Goal: Transaction & Acquisition: Purchase product/service

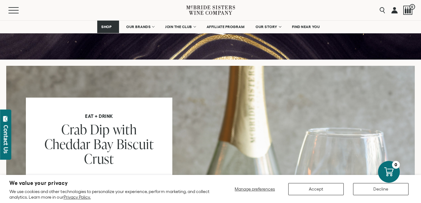
scroll to position [486, 0]
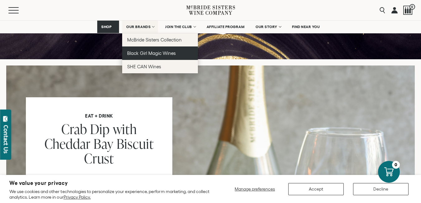
click at [150, 56] on link "Black Girl Magic Wines" at bounding box center [160, 52] width 76 height 13
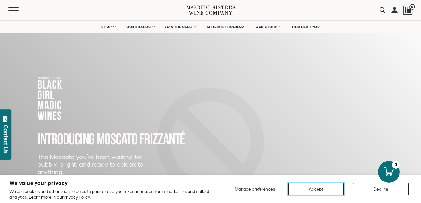
click at [328, 190] on button "Accept" at bounding box center [317, 189] width 56 height 12
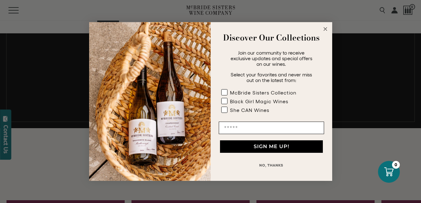
scroll to position [462, 0]
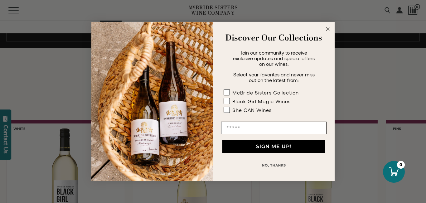
click at [326, 29] on circle "Close dialog" at bounding box center [327, 29] width 7 height 7
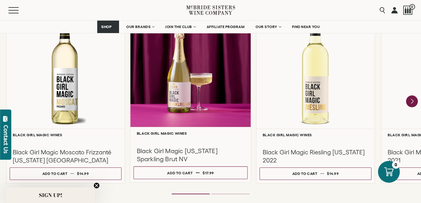
scroll to position [573, 0]
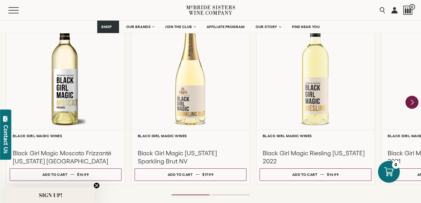
click at [413, 102] on icon "Next" at bounding box center [412, 102] width 2 height 5
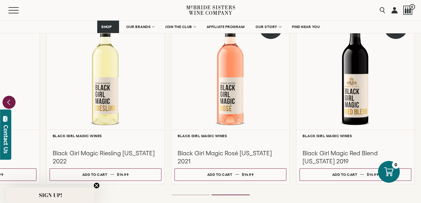
click at [7, 98] on icon "Previous" at bounding box center [8, 102] width 13 height 13
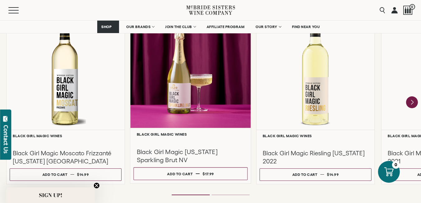
click at [205, 74] on div at bounding box center [190, 68] width 121 height 120
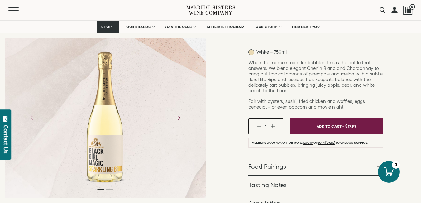
scroll to position [108, 0]
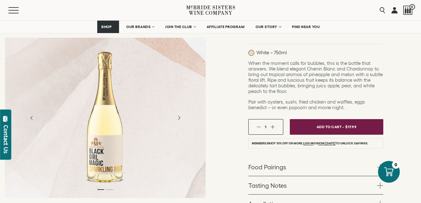
drag, startPoint x: 127, startPoint y: 123, endPoint x: 221, endPoint y: 153, distance: 98.9
click at [221, 153] on div "Black Girl Magic Wines Black Girl Magic California Sparkling Brut NV White – 75…" at bounding box center [316, 109] width 211 height 333
click at [175, 116] on icon "Next" at bounding box center [178, 117] width 11 height 11
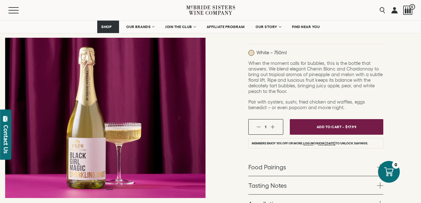
click at [7, 120] on icon at bounding box center [5, 119] width 6 height 6
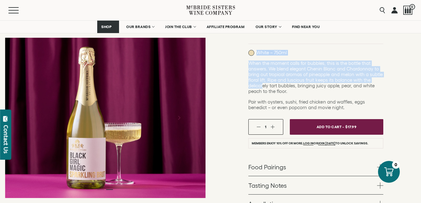
drag, startPoint x: 314, startPoint y: 49, endPoint x: 262, endPoint y: 87, distance: 64.3
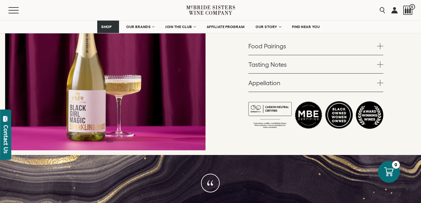
scroll to position [228, 0]
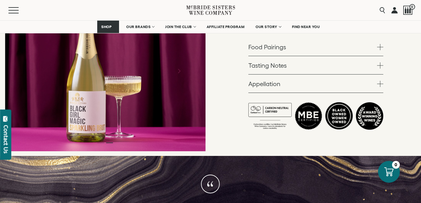
click at [177, 70] on icon "Next" at bounding box center [178, 71] width 11 height 11
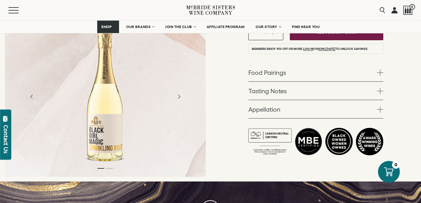
scroll to position [196, 0]
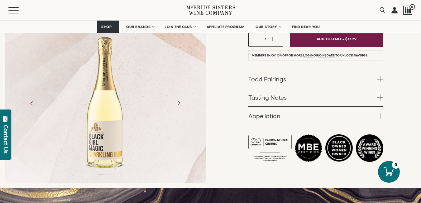
drag, startPoint x: 133, startPoint y: 96, endPoint x: 111, endPoint y: 106, distance: 24.0
drag, startPoint x: 111, startPoint y: 106, endPoint x: 224, endPoint y: 53, distance: 125.6
click at [224, 53] on div "Black Girl Magic Wines Black Girl Magic California Sparkling Brut NV White – 75…" at bounding box center [316, 21] width 211 height 333
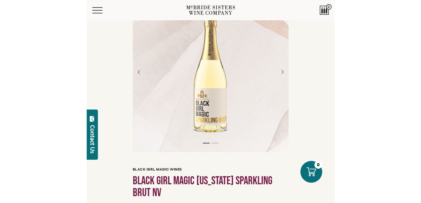
scroll to position [23, 0]
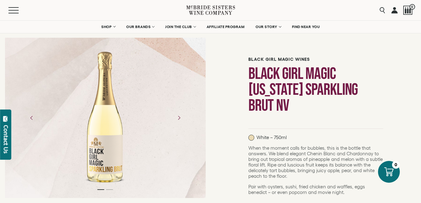
click at [120, 125] on div at bounding box center [105, 118] width 46 height 140
click at [100, 131] on div at bounding box center [105, 118] width 46 height 140
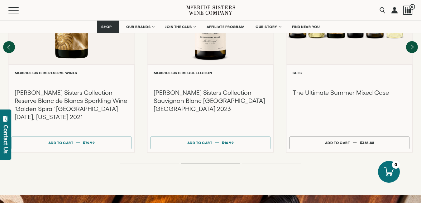
scroll to position [955, 0]
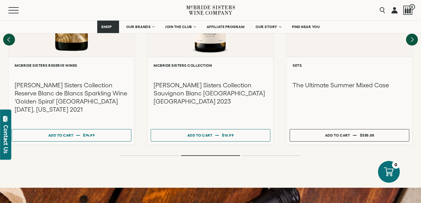
drag, startPoint x: 100, startPoint y: 131, endPoint x: 217, endPoint y: 151, distance: 119.6
click at [217, 151] on div "Recommendations More You Might Like" at bounding box center [210, 10] width 421 height 355
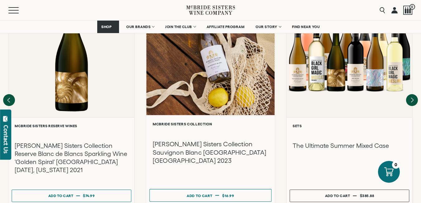
scroll to position [895, 0]
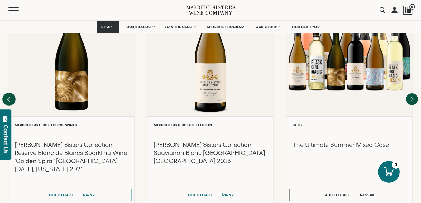
click at [10, 93] on icon "Previous" at bounding box center [8, 99] width 13 height 13
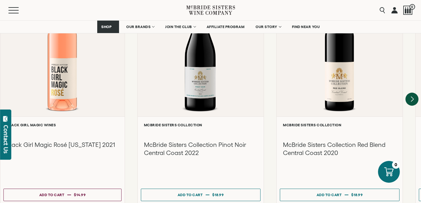
click at [411, 93] on icon "Next" at bounding box center [412, 99] width 13 height 13
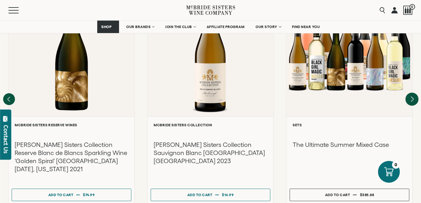
click at [411, 93] on icon "Next" at bounding box center [412, 99] width 13 height 13
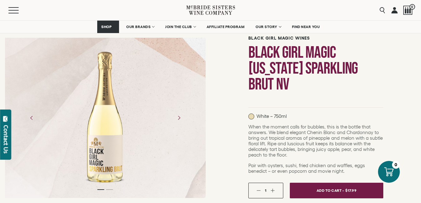
scroll to position [46, 0]
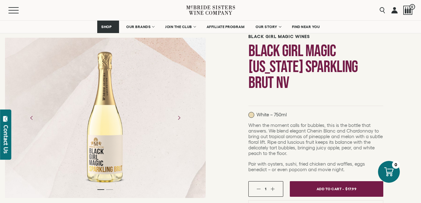
click at [110, 128] on div at bounding box center [105, 118] width 46 height 140
click at [101, 123] on div at bounding box center [105, 118] width 46 height 140
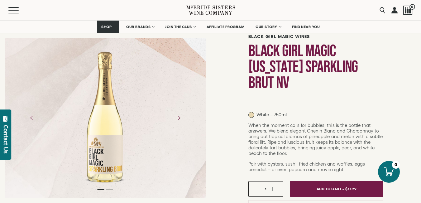
click at [101, 123] on div at bounding box center [105, 118] width 46 height 140
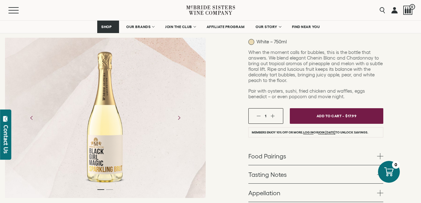
scroll to position [119, 0]
click at [102, 111] on div at bounding box center [105, 118] width 46 height 140
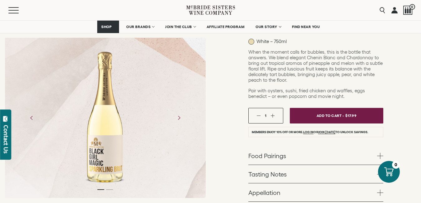
click at [102, 111] on div at bounding box center [105, 118] width 46 height 140
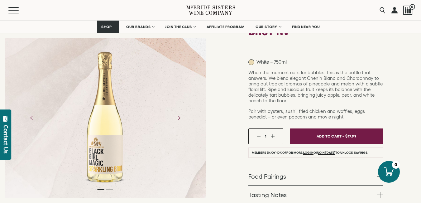
scroll to position [99, 0]
click at [92, 80] on div at bounding box center [105, 118] width 46 height 140
click at [97, 110] on div at bounding box center [105, 118] width 46 height 140
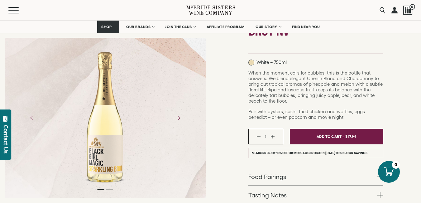
click at [97, 110] on div at bounding box center [105, 118] width 46 height 140
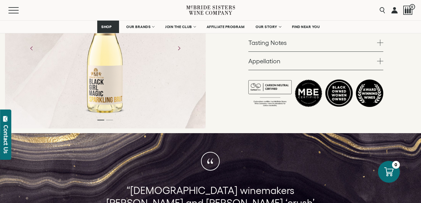
scroll to position [252, 0]
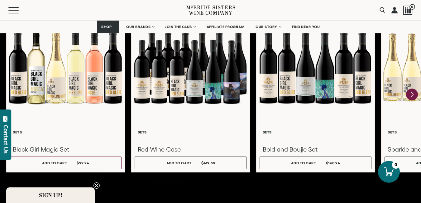
scroll to position [851, 0]
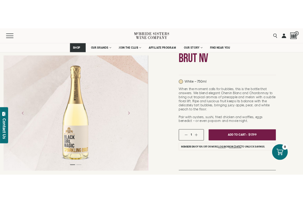
scroll to position [88, 0]
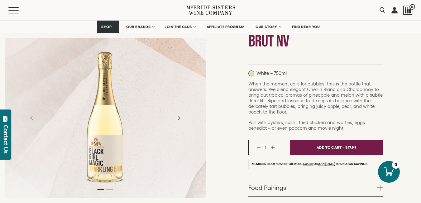
drag, startPoint x: 99, startPoint y: 122, endPoint x: 221, endPoint y: 137, distance: 123.2
click at [221, 137] on div "Black Girl Magic Wines Black Girl Magic California Sparkling Brut NV White – 75…" at bounding box center [316, 142] width 211 height 356
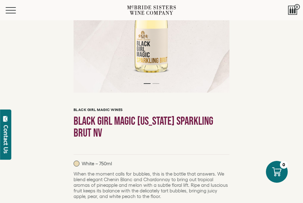
click at [138, 55] on div at bounding box center [151, 12] width 43 height 131
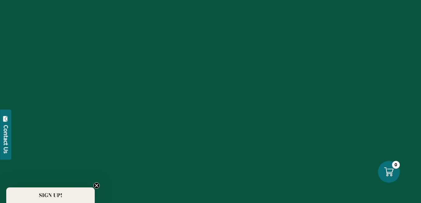
scroll to position [851, 0]
